Goal: Transaction & Acquisition: Book appointment/travel/reservation

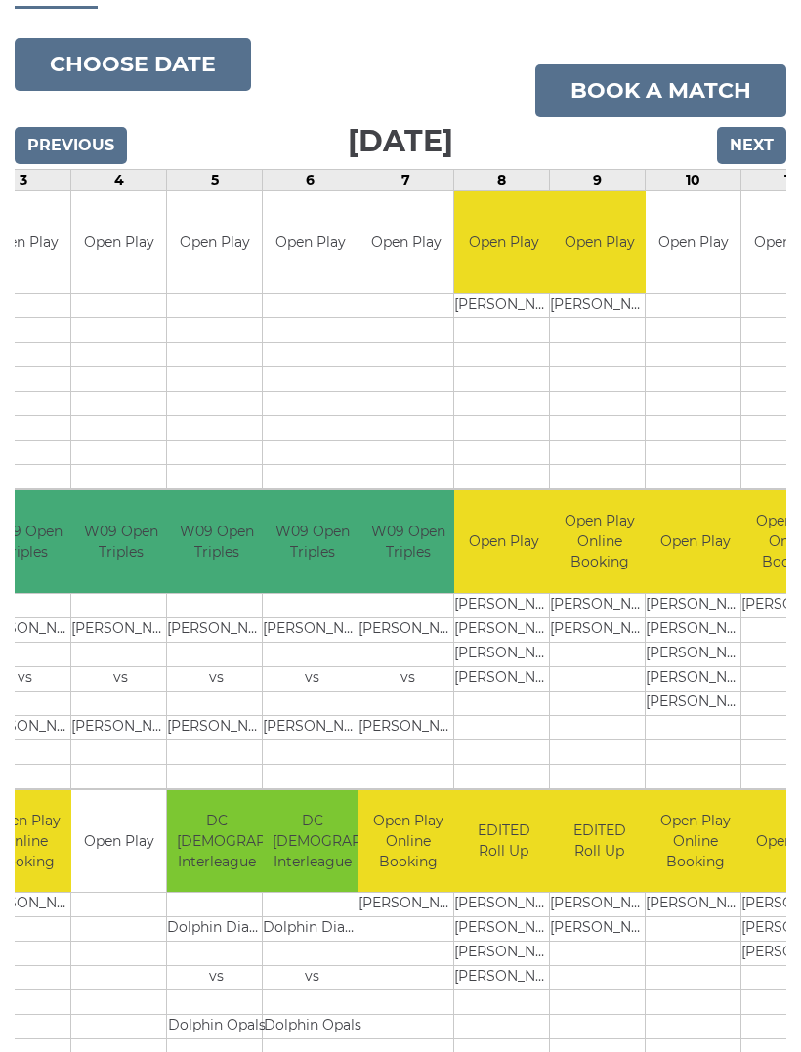
scroll to position [232, 0]
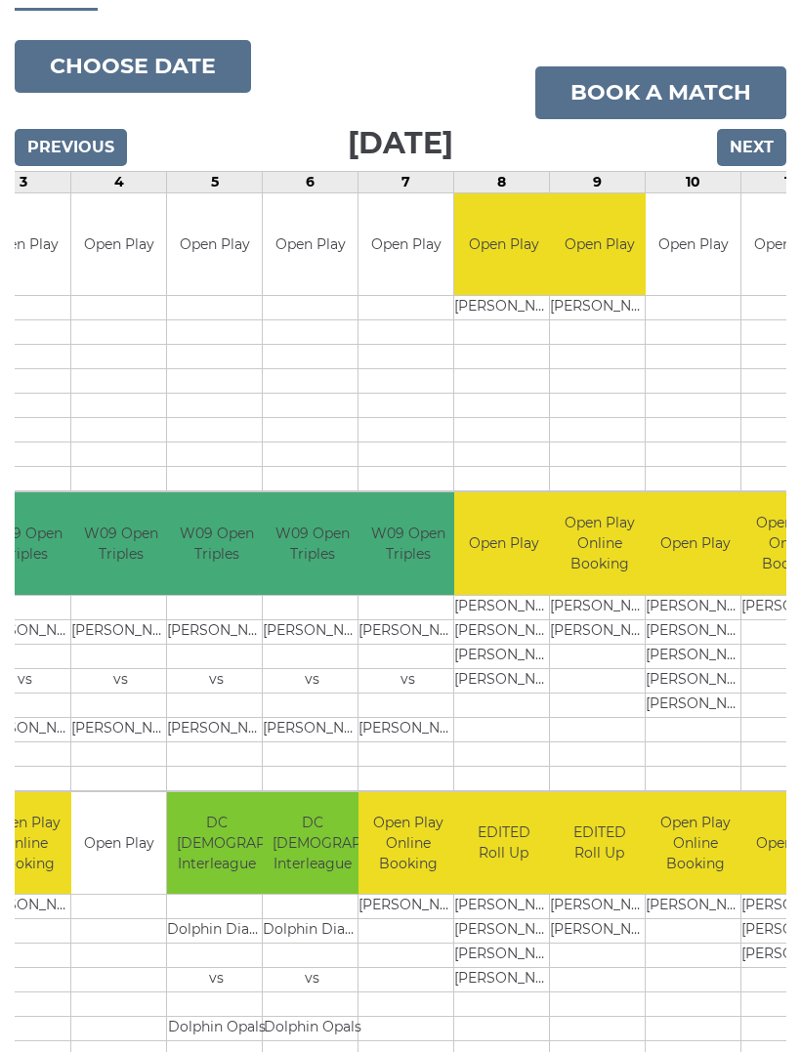
click at [594, 653] on td at bounding box center [599, 656] width 99 height 24
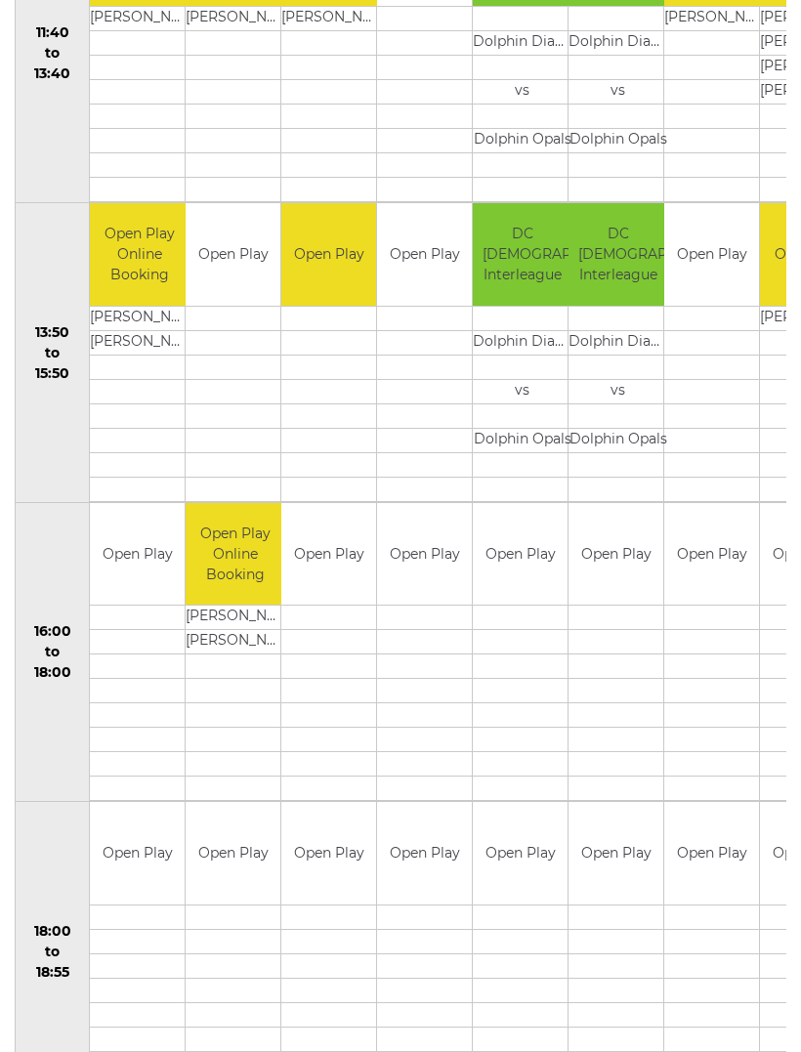
scroll to position [0, 0]
click at [241, 254] on td "Open Play" at bounding box center [233, 255] width 95 height 103
click at [225, 368] on td at bounding box center [233, 368] width 95 height 24
click at [246, 245] on td "Open Play" at bounding box center [233, 255] width 95 height 103
click at [240, 251] on td "Open Play" at bounding box center [233, 255] width 95 height 103
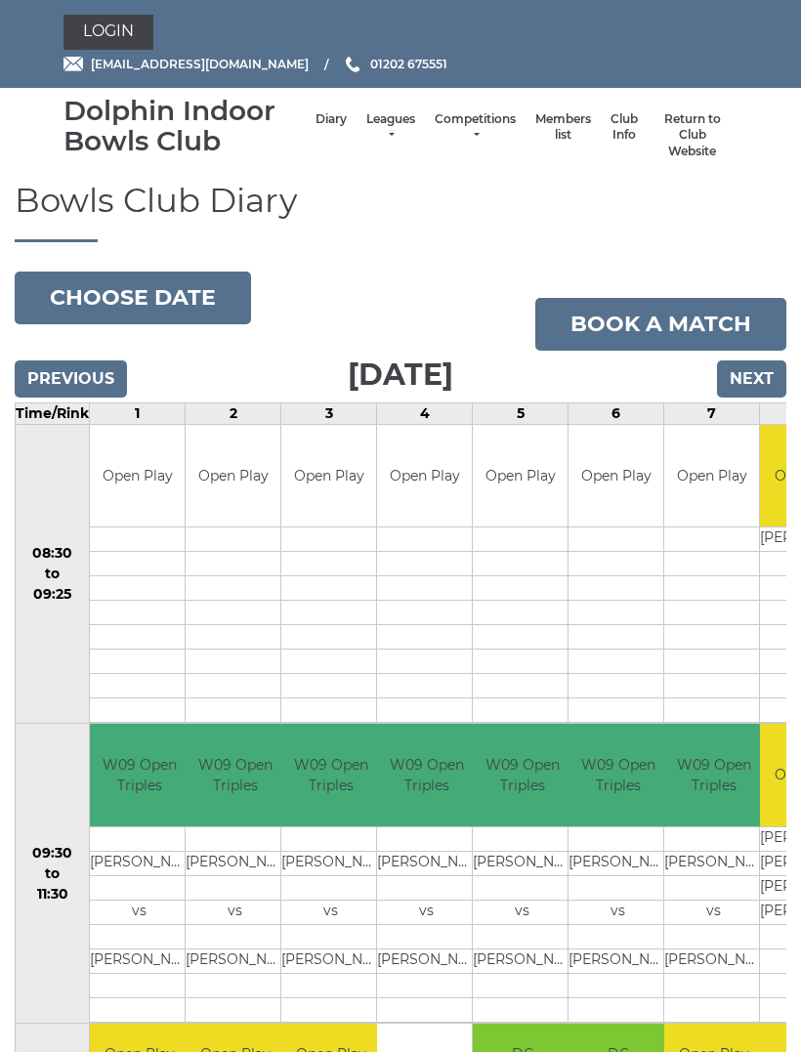
click at [122, 24] on link "Login" at bounding box center [109, 32] width 90 height 35
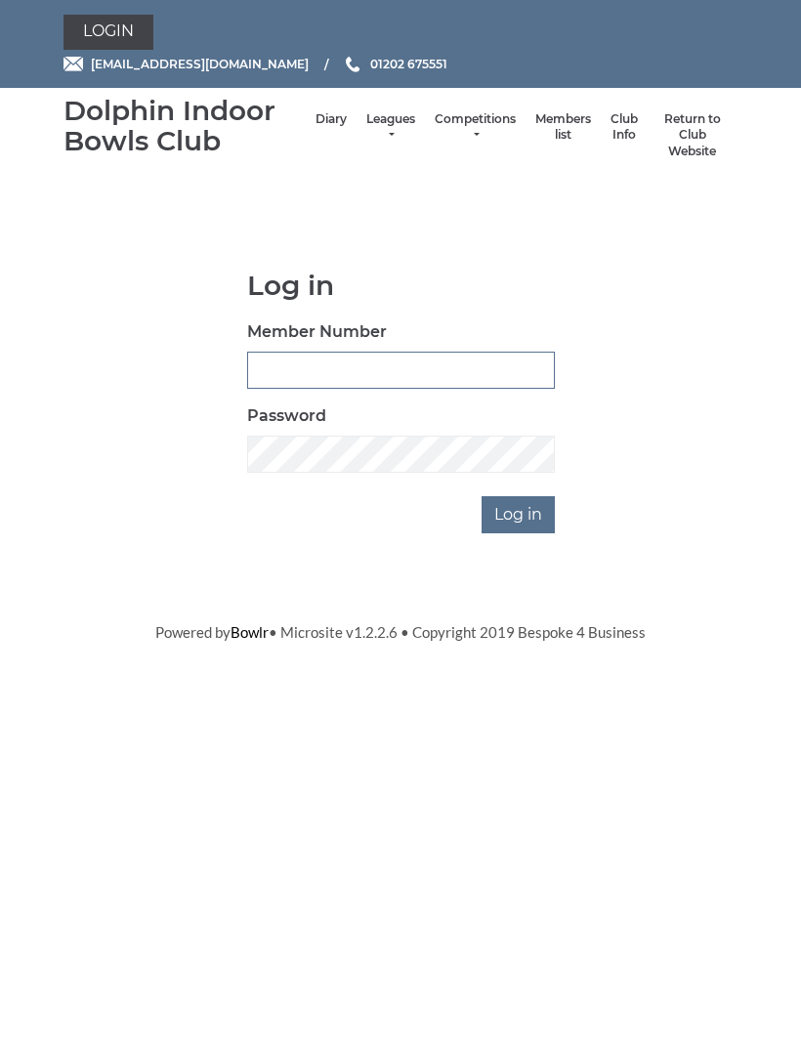
type input "4097"
click at [519, 512] on input "Log in" at bounding box center [518, 514] width 73 height 37
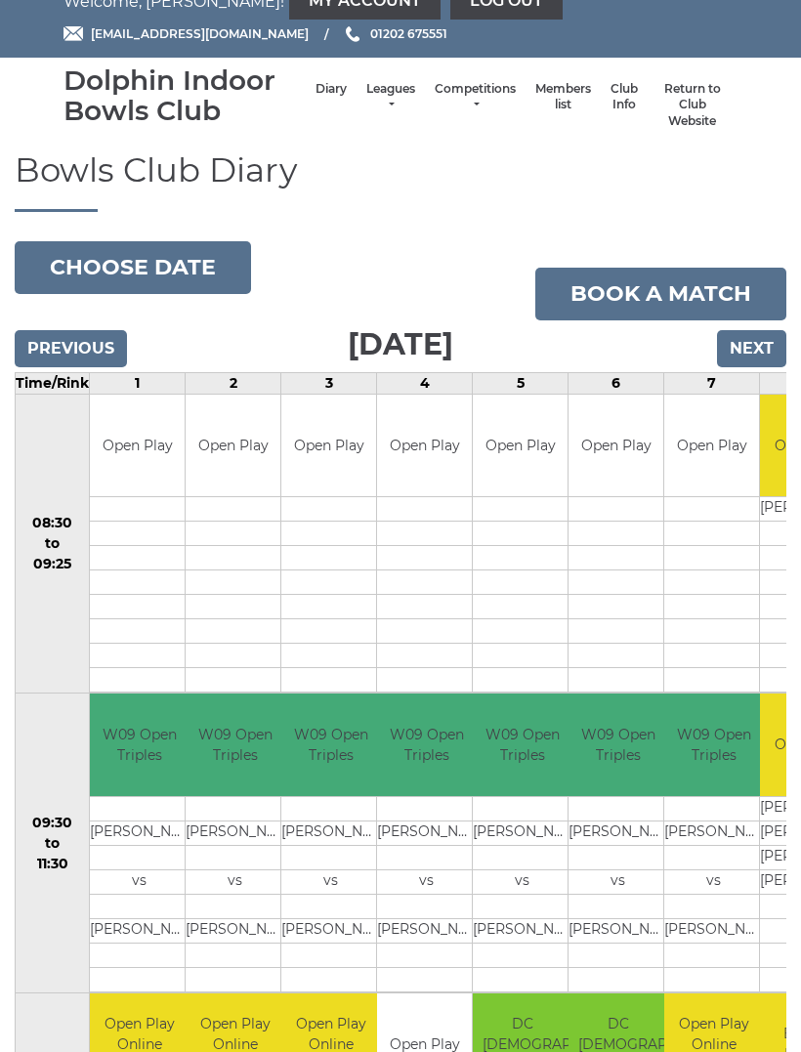
scroll to position [25, 0]
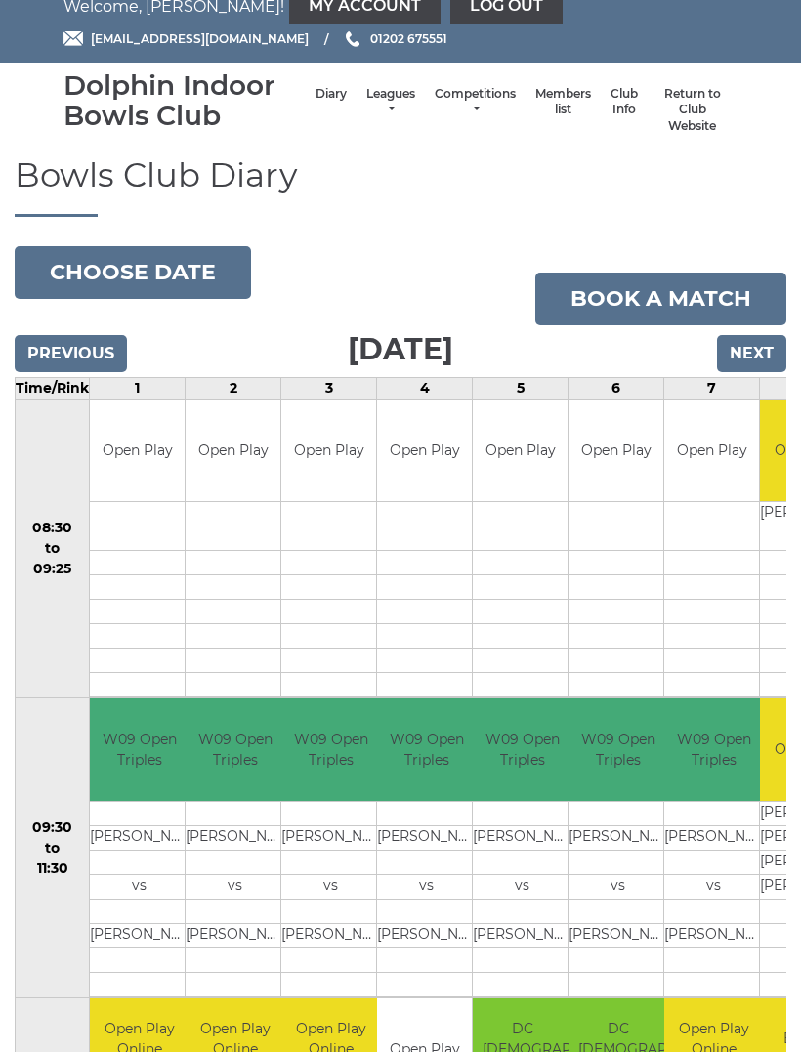
click at [694, 284] on link "Book a match" at bounding box center [660, 299] width 251 height 53
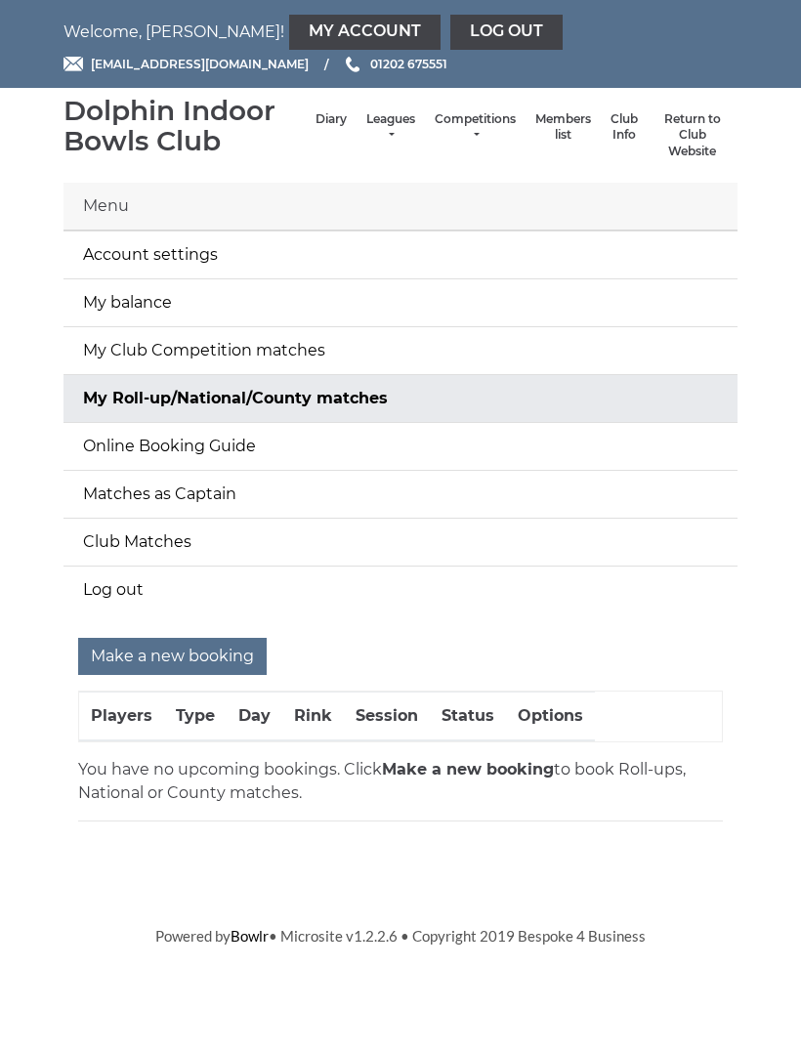
click at [199, 655] on input "Make a new booking" at bounding box center [172, 656] width 189 height 37
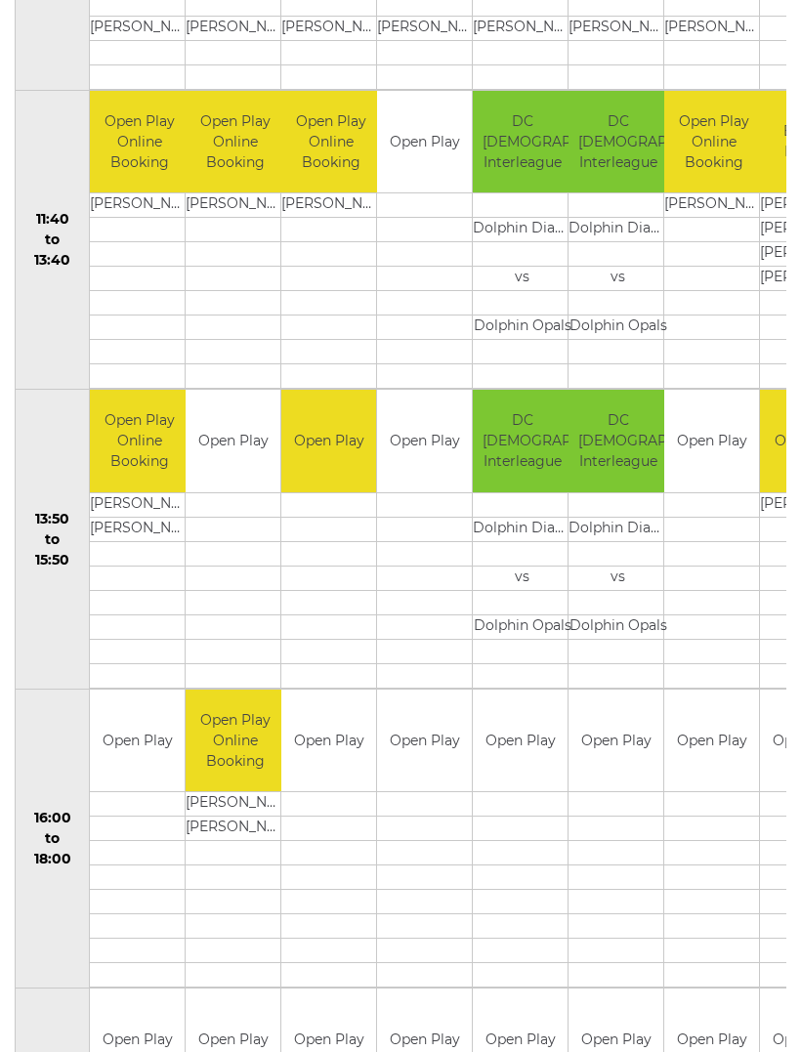
scroll to position [916, 0]
click at [0, 0] on link "Book slot" at bounding box center [0, 0] width 0 height 0
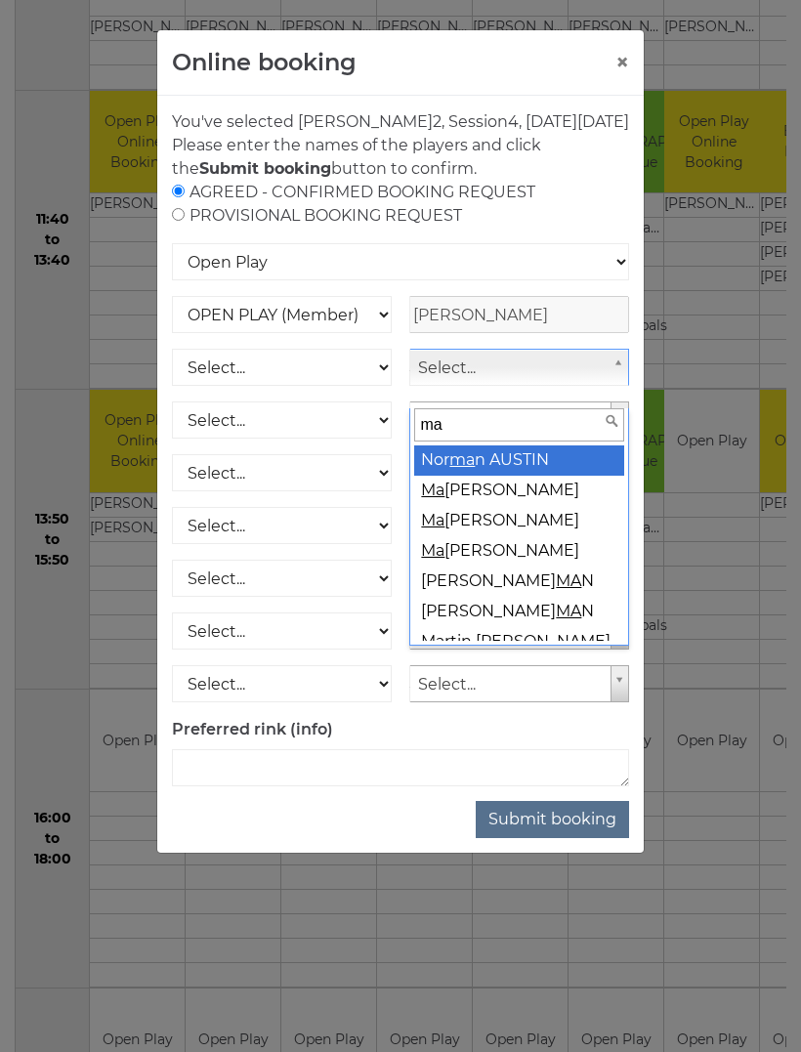
type input "may"
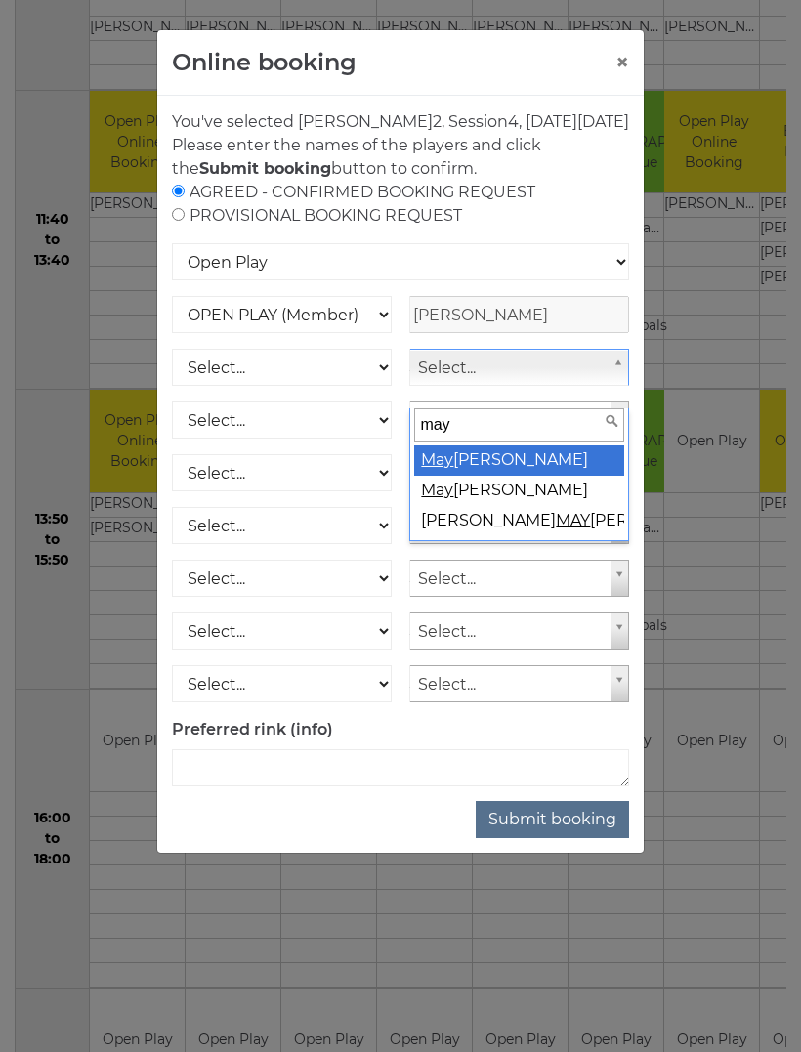
select select "2111"
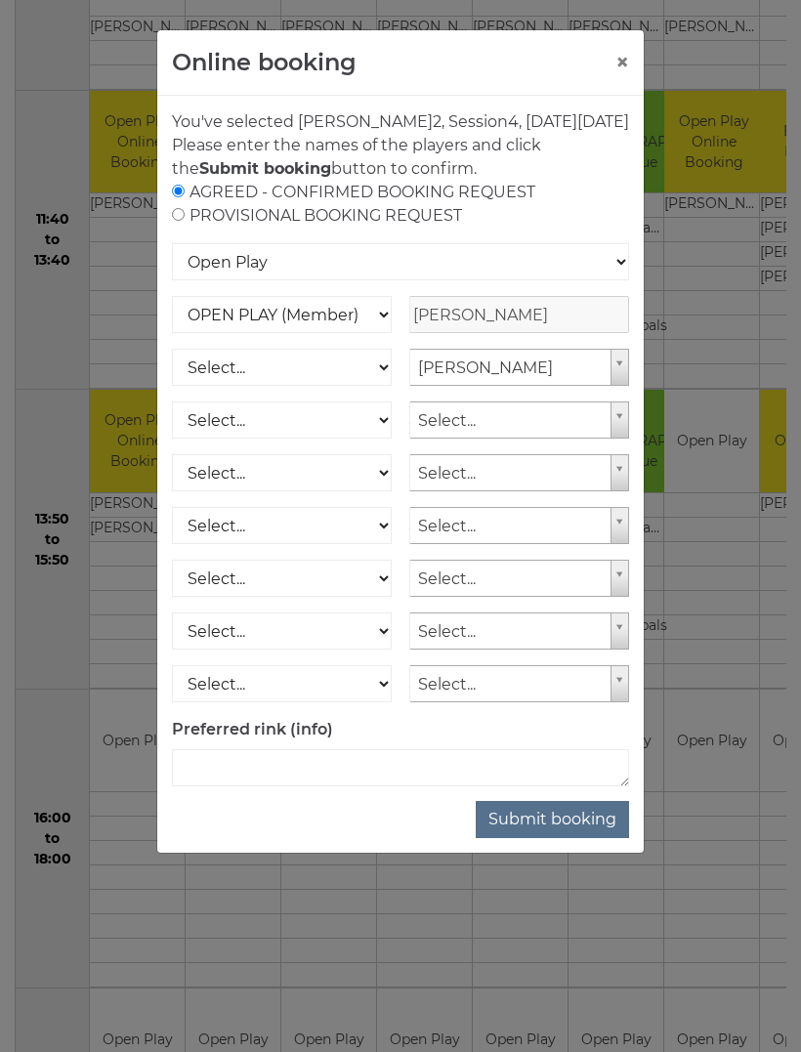
click at [555, 838] on button "Submit booking" at bounding box center [552, 819] width 153 height 37
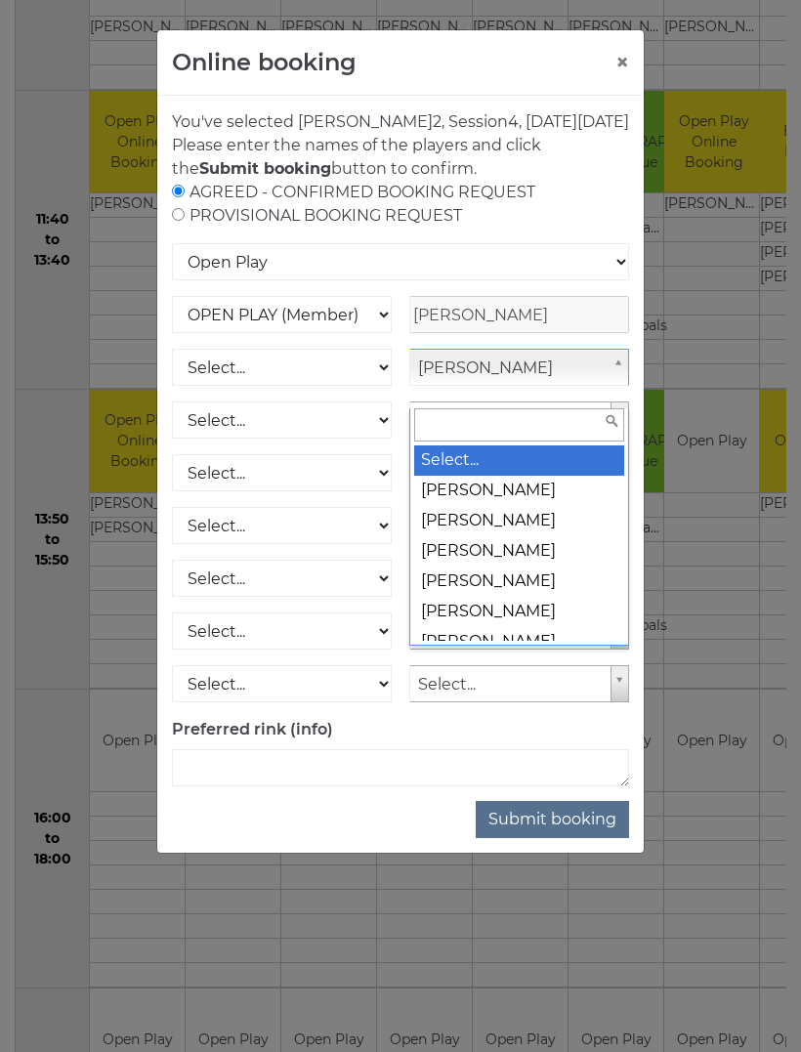
scroll to position [0, 0]
select select
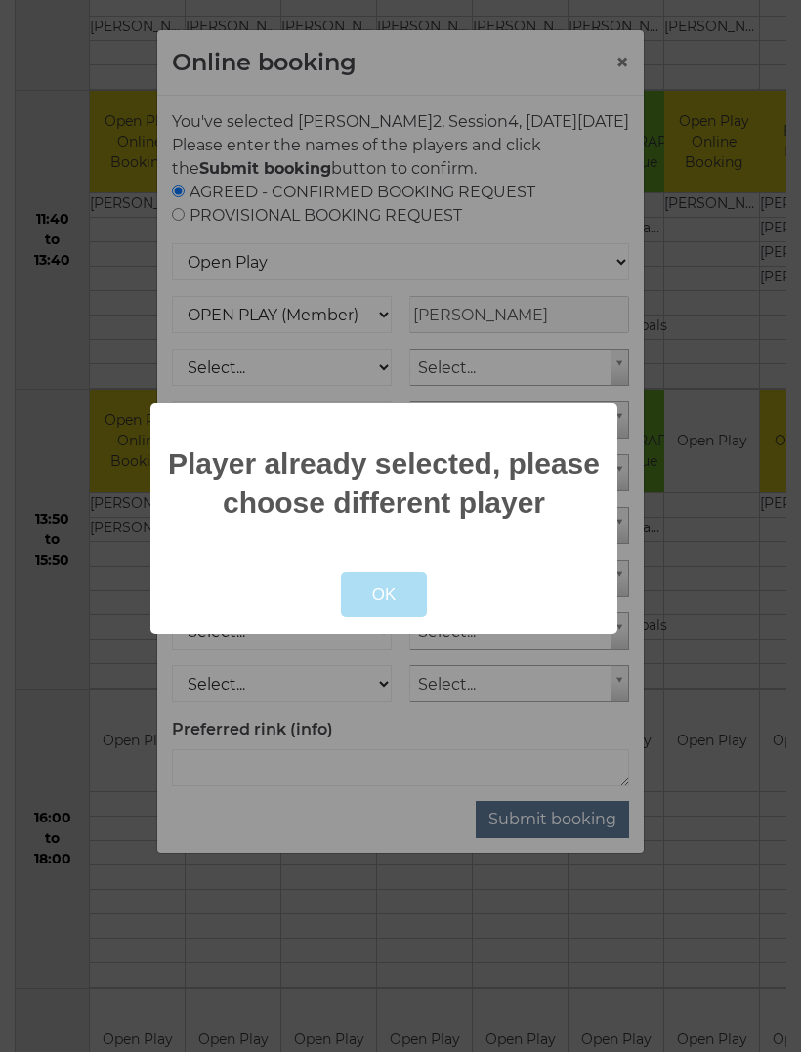
click at [383, 611] on button "OK" at bounding box center [384, 595] width 87 height 45
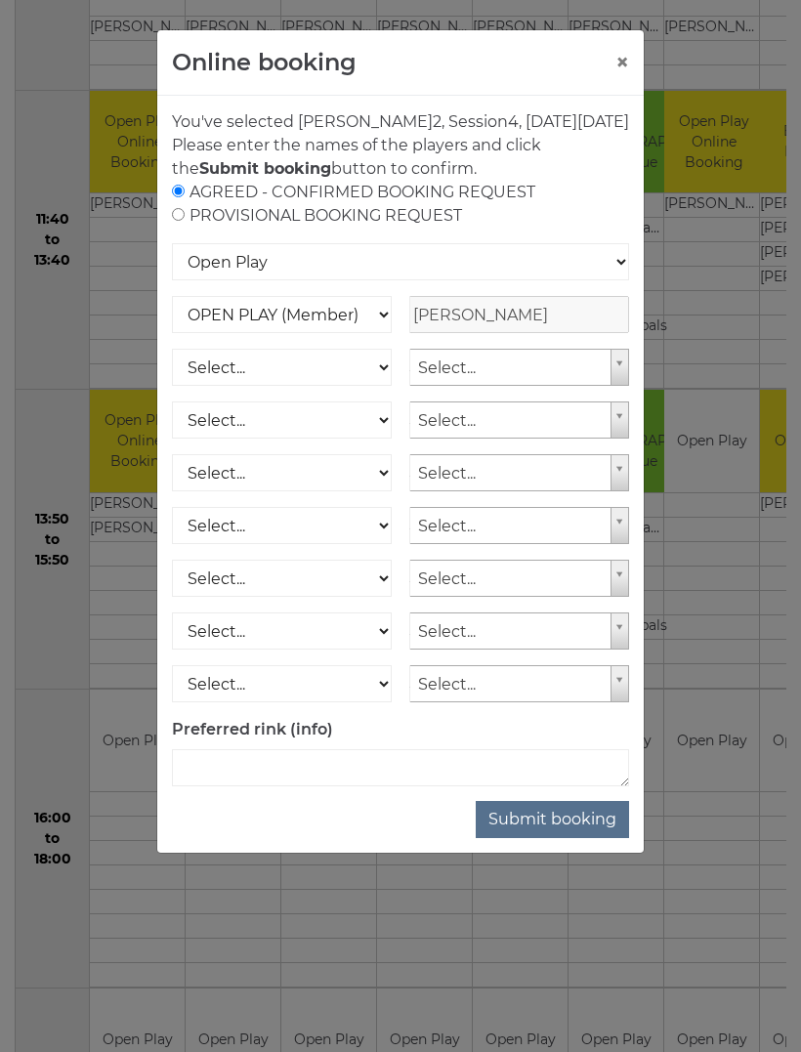
click at [554, 838] on button "Submit booking" at bounding box center [552, 819] width 153 height 37
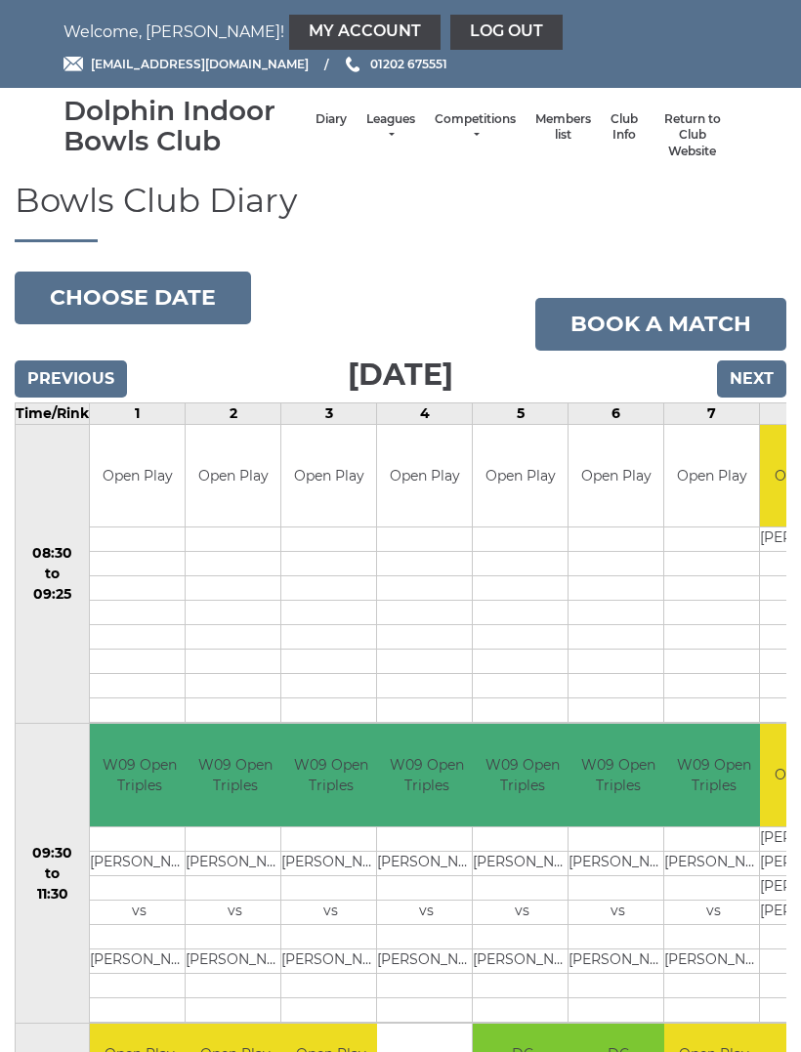
click at [450, 30] on link "Log out" at bounding box center [506, 32] width 112 height 35
